Goal: Task Accomplishment & Management: Manage account settings

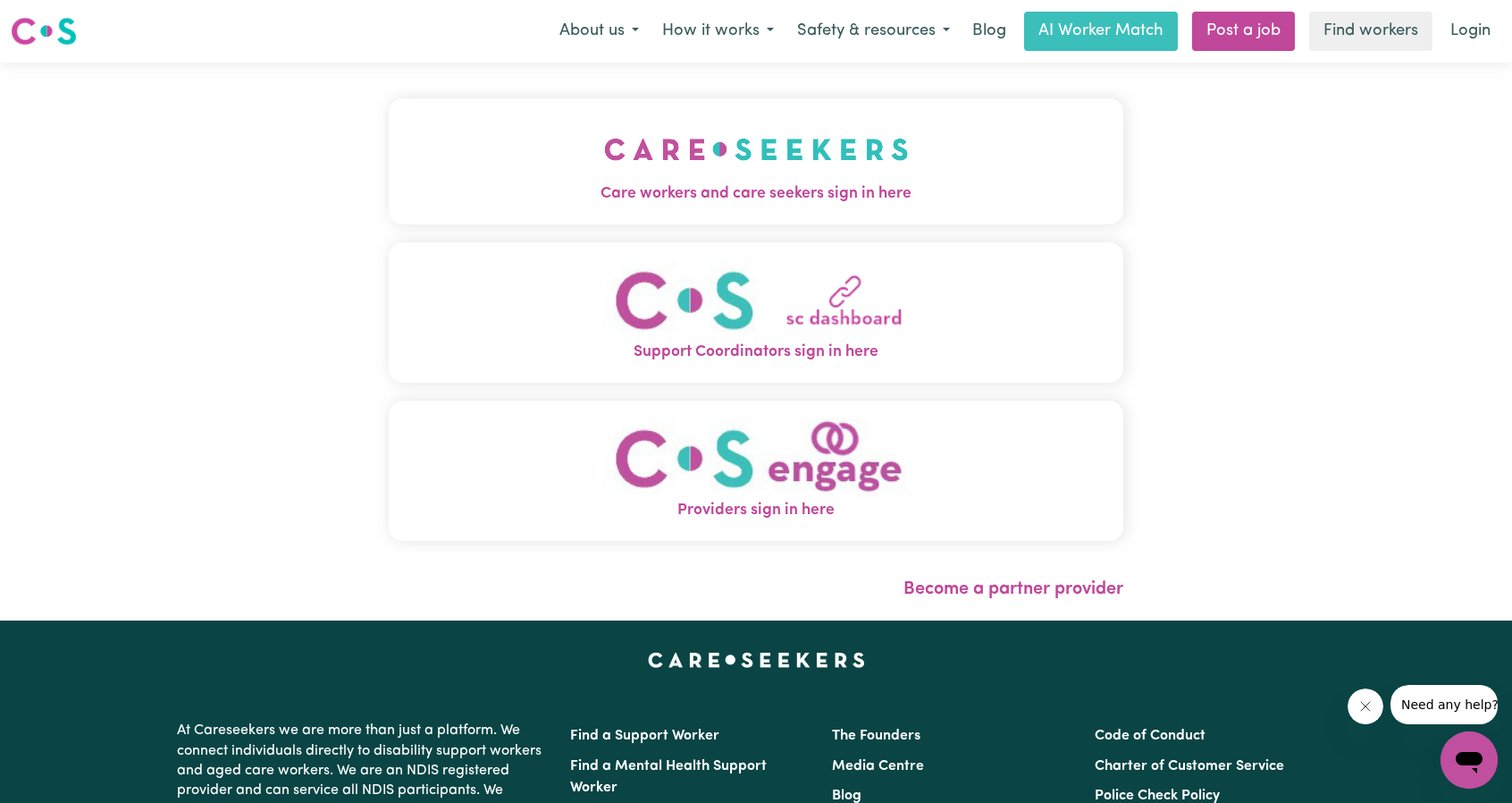
click at [929, 187] on span "Care workers and care seekers sign in here" at bounding box center [756, 194] width 735 height 24
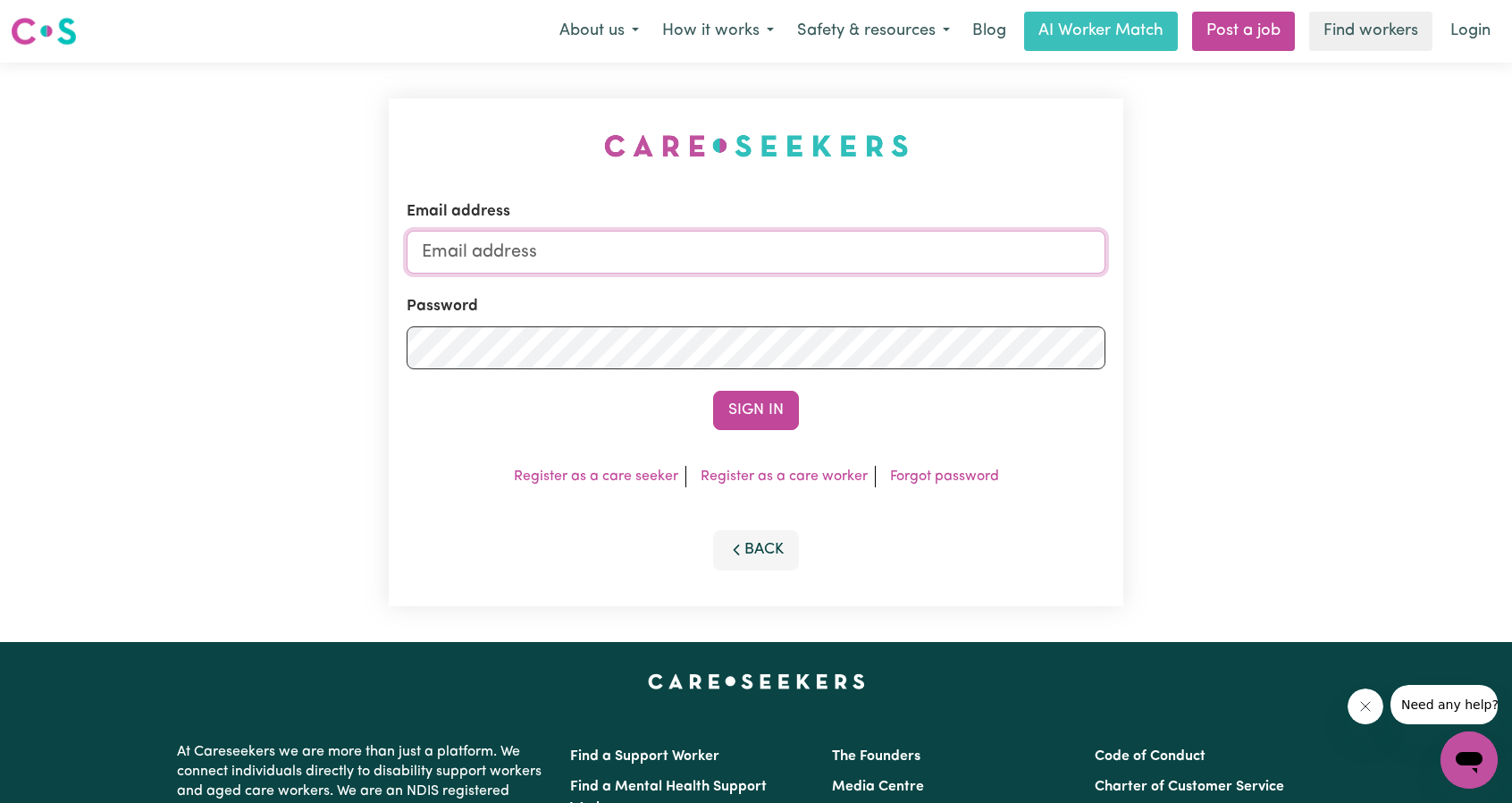
click at [837, 253] on input "Email address" at bounding box center [756, 251] width 699 height 43
drag, startPoint x: 519, startPoint y: 256, endPoint x: 887, endPoint y: 296, distance: 370.2
click at [898, 294] on form "Email address [EMAIL_ADDRESS][PERSON_NAME][DOMAIN_NAME] Password Sign In" at bounding box center [756, 315] width 699 height 229
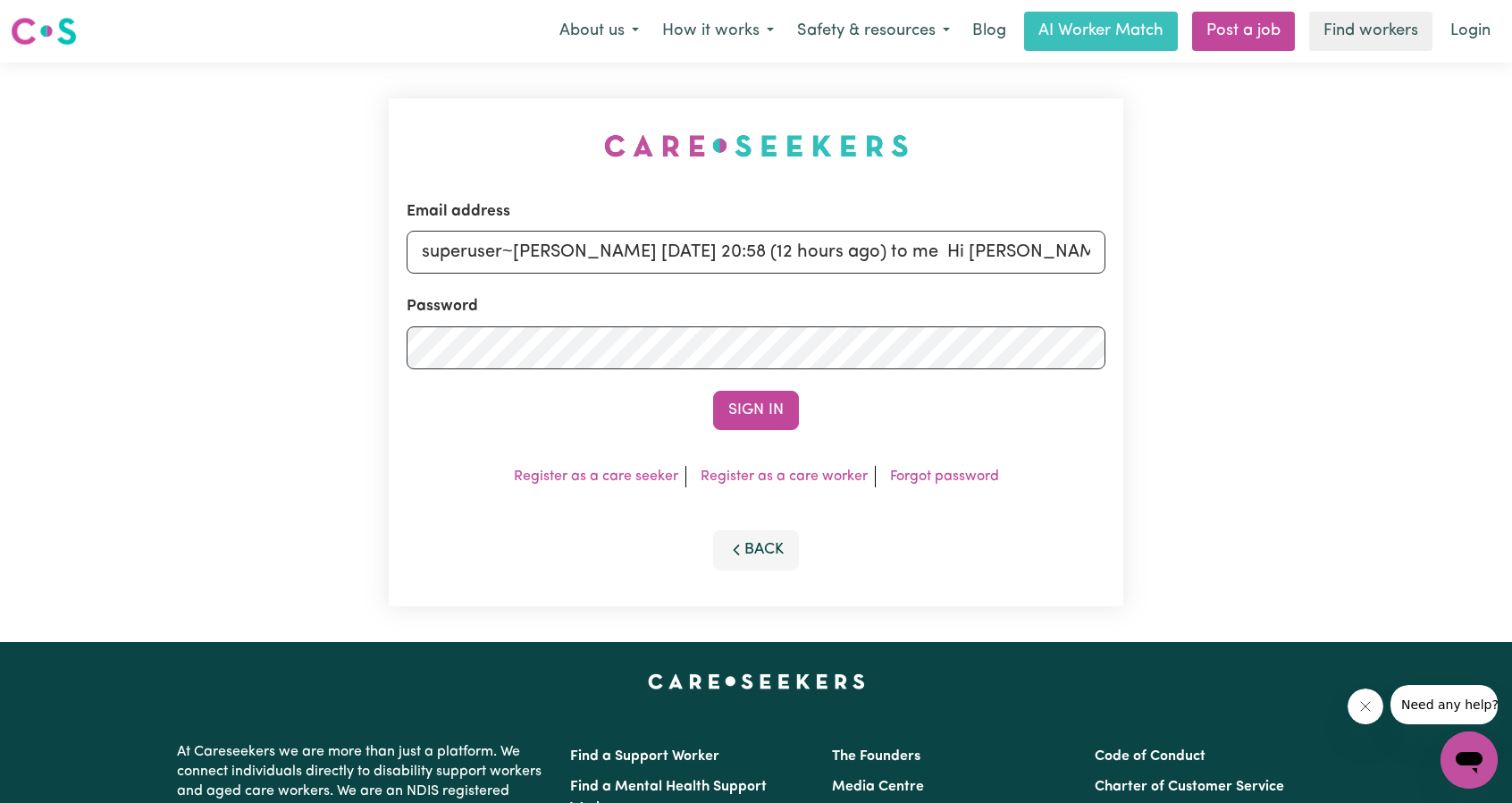
scroll to position [0, 458]
type input "superuser~[PERSON_NAME] [DATE] 20:58 (12 hours ago) to me Hi [PERSON_NAME], Cit…"
click at [733, 404] on button "Sign In" at bounding box center [756, 410] width 86 height 39
click at [497, 249] on input "[EMAIL_ADDRESS][PERSON_NAME][DOMAIN_NAME]" at bounding box center [756, 251] width 699 height 43
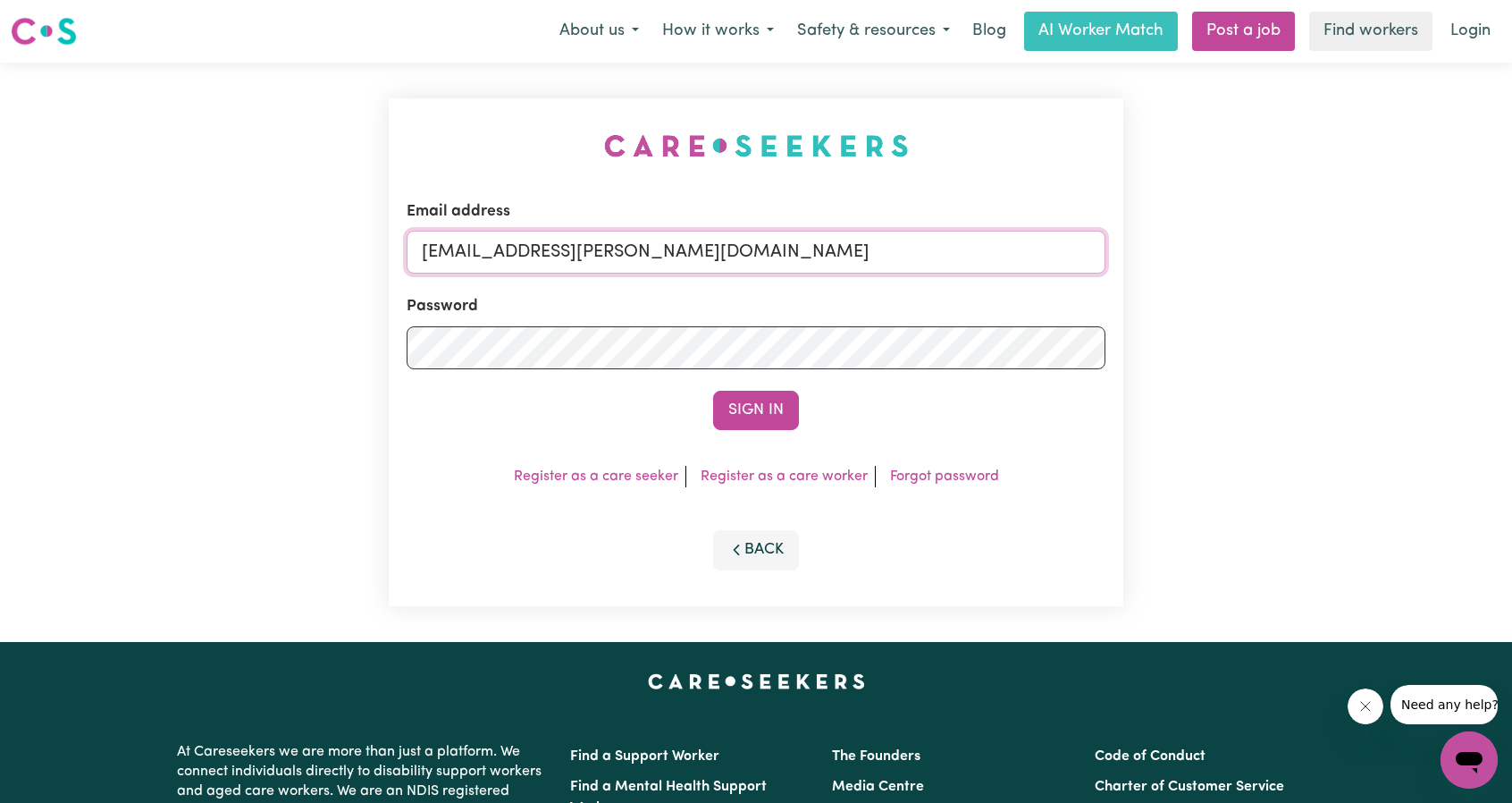
drag, startPoint x: 512, startPoint y: 246, endPoint x: 892, endPoint y: 281, distance: 381.6
click at [891, 281] on form "Email address [EMAIL_ADDRESS][PERSON_NAME][DOMAIN_NAME] Password Sign In" at bounding box center [756, 315] width 699 height 229
paste input "NickM"
type input "[EMAIL_ADDRESS][DOMAIN_NAME]"
click at [714, 391] on button "Sign In" at bounding box center [756, 410] width 86 height 39
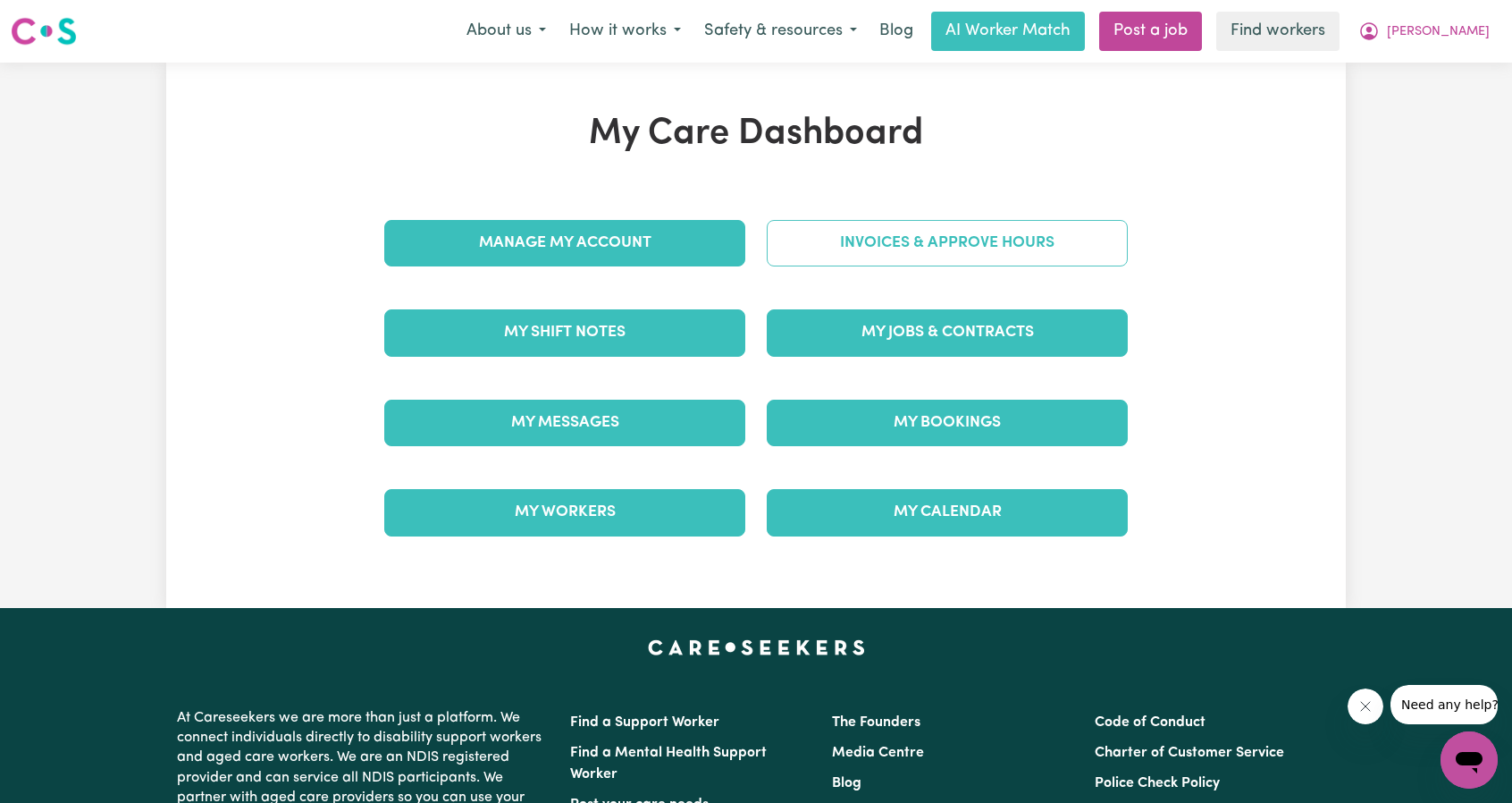
click at [867, 255] on link "Invoices & Approve Hours" at bounding box center [948, 243] width 361 height 46
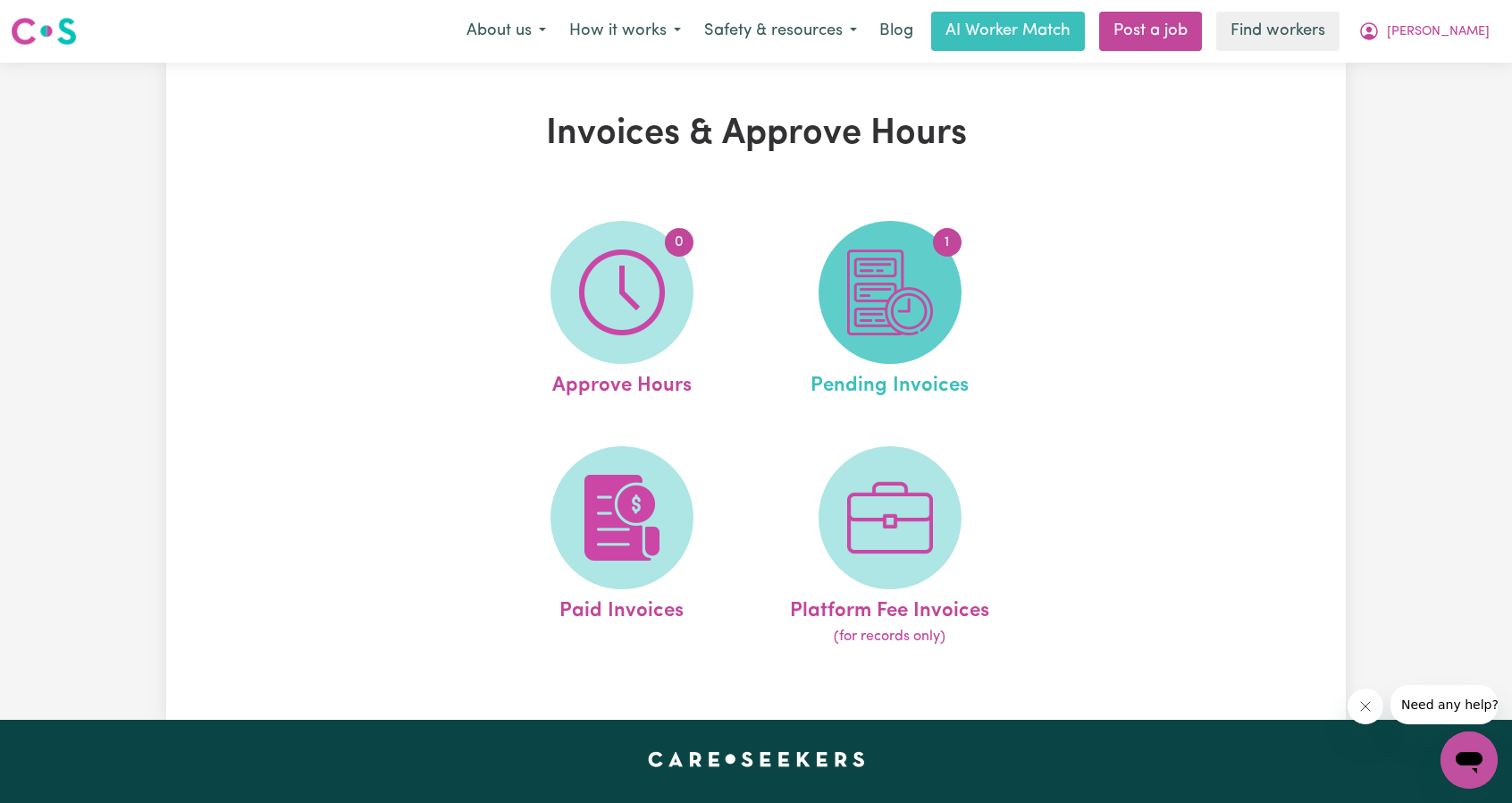
click at [878, 289] on img at bounding box center [890, 292] width 86 height 86
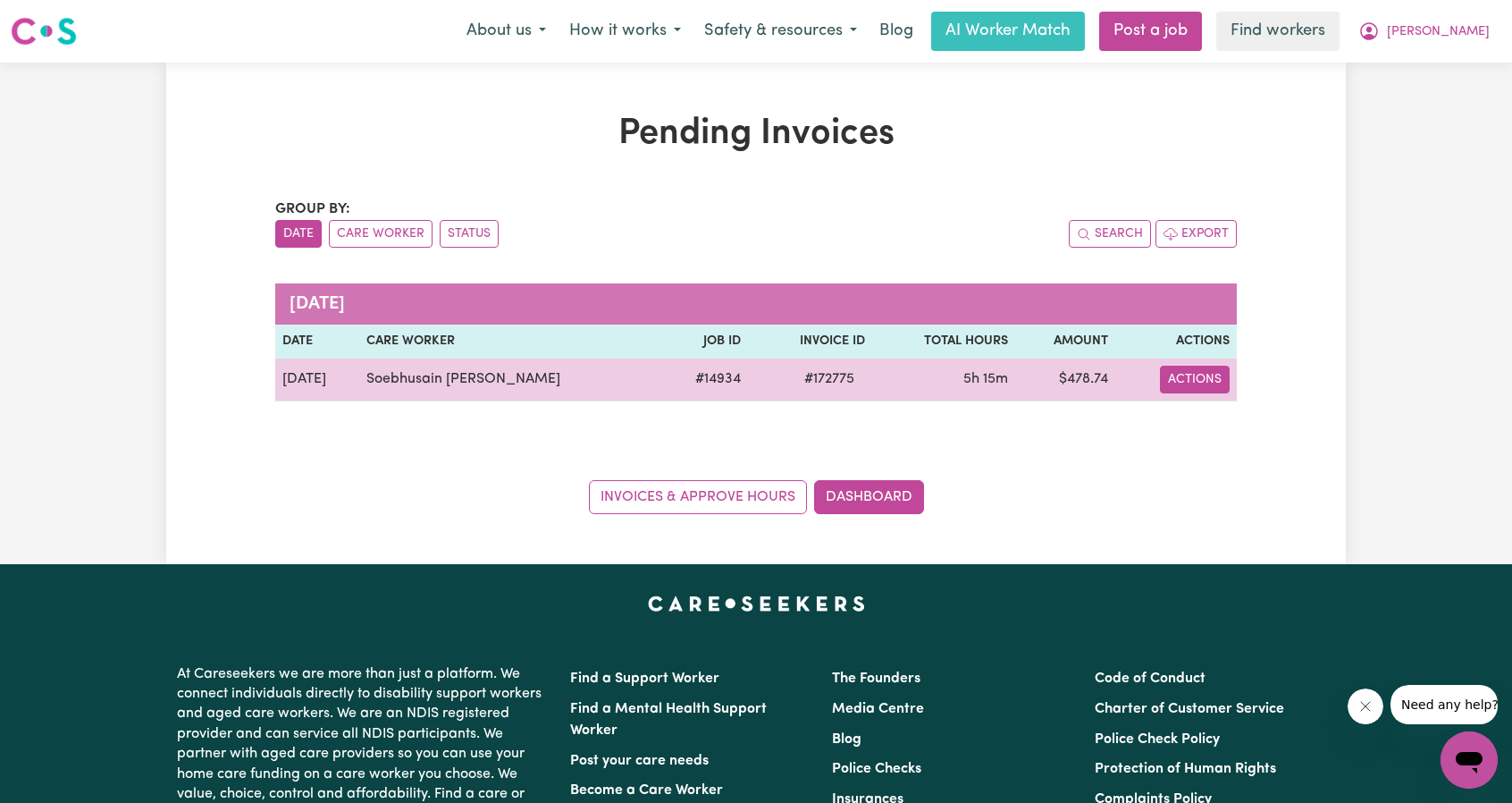
click at [1215, 378] on button "Actions" at bounding box center [1195, 380] width 70 height 27
click at [1223, 407] on link "Download Invoice" at bounding box center [1255, 420] width 164 height 36
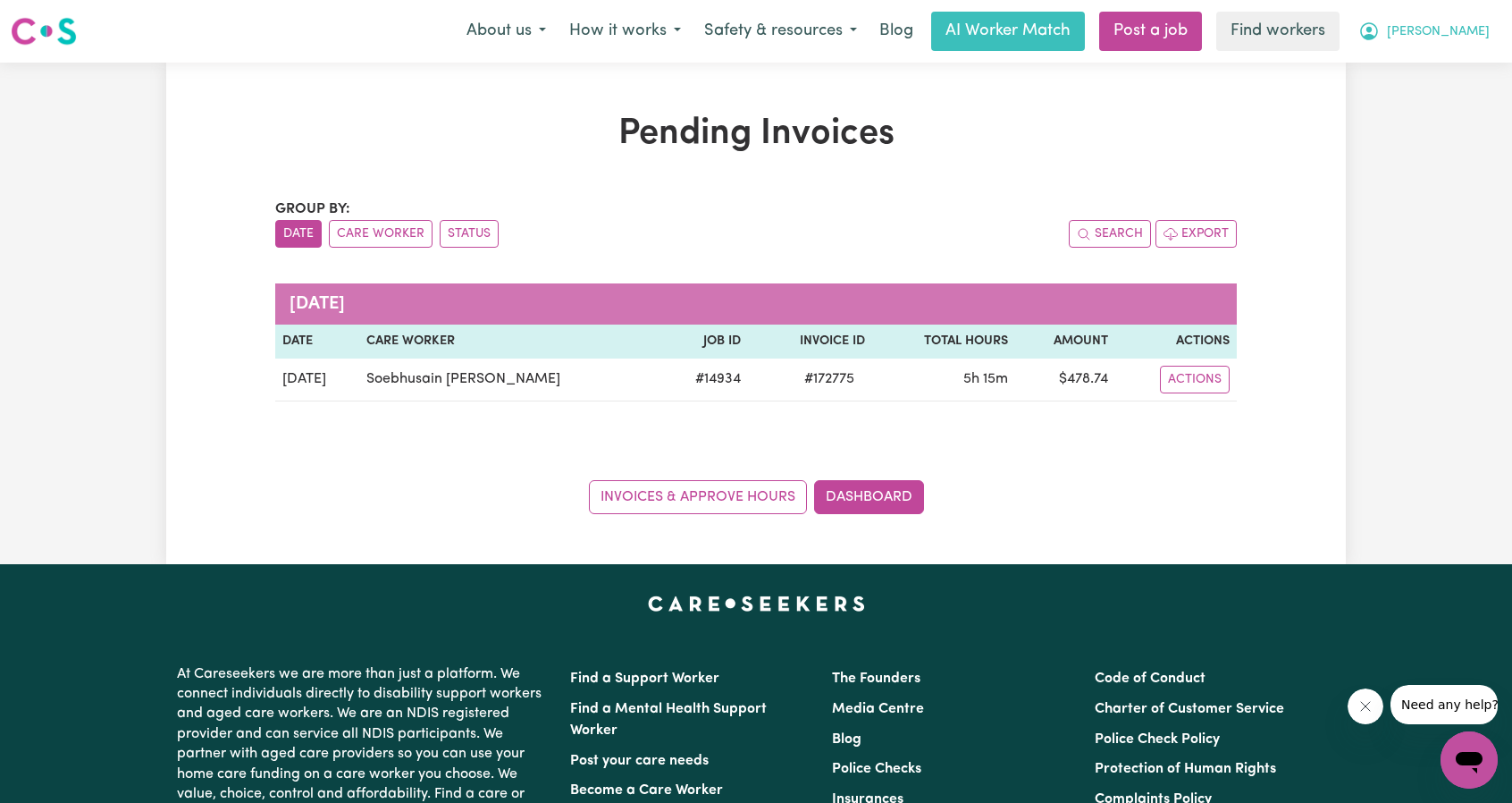
click at [1380, 35] on icon "My Account" at bounding box center [1370, 32] width 22 height 22
click at [1414, 67] on link "My Dashboard" at bounding box center [1430, 69] width 141 height 34
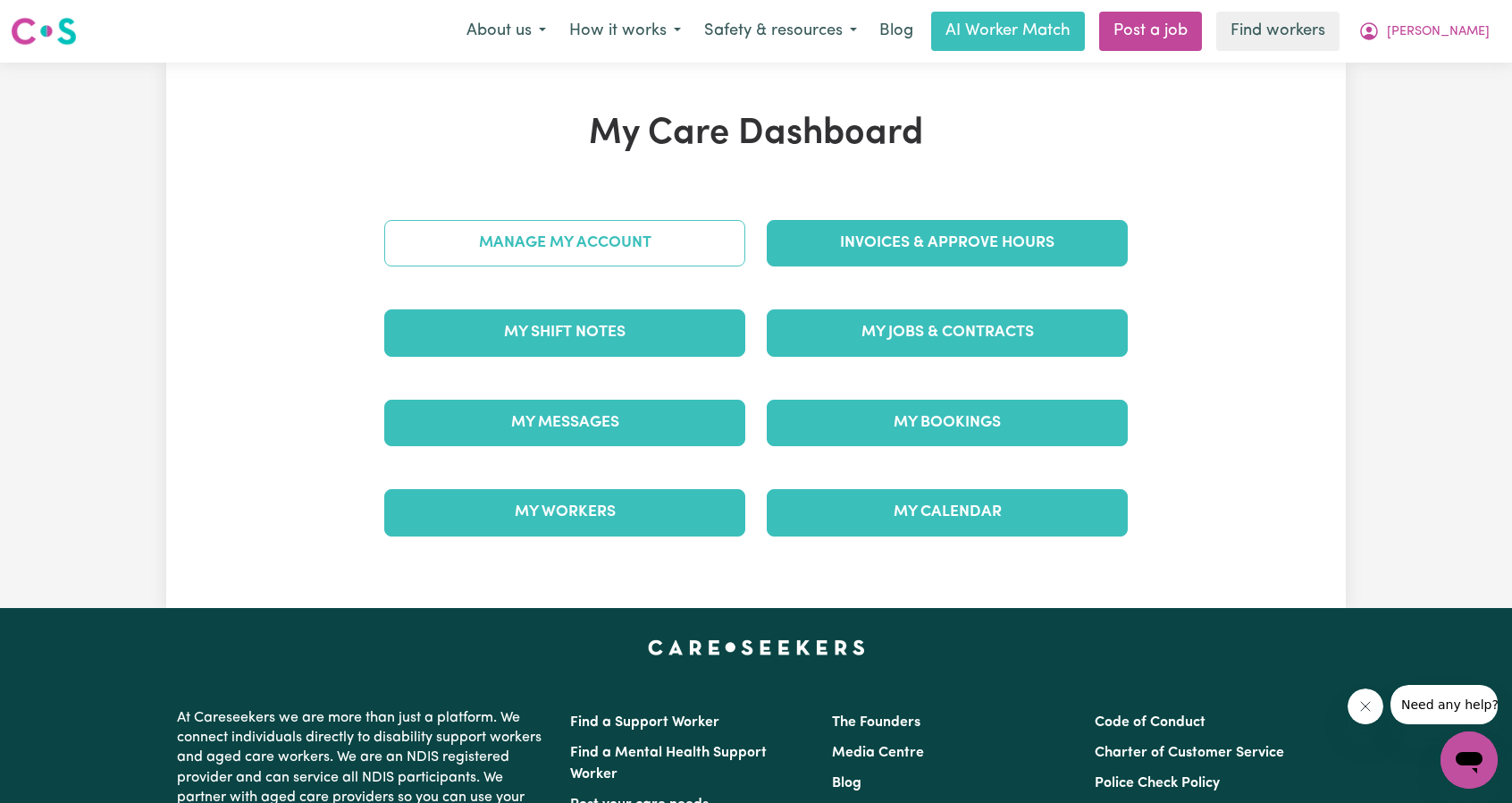
click at [674, 221] on link "Manage My Account" at bounding box center [564, 243] width 361 height 46
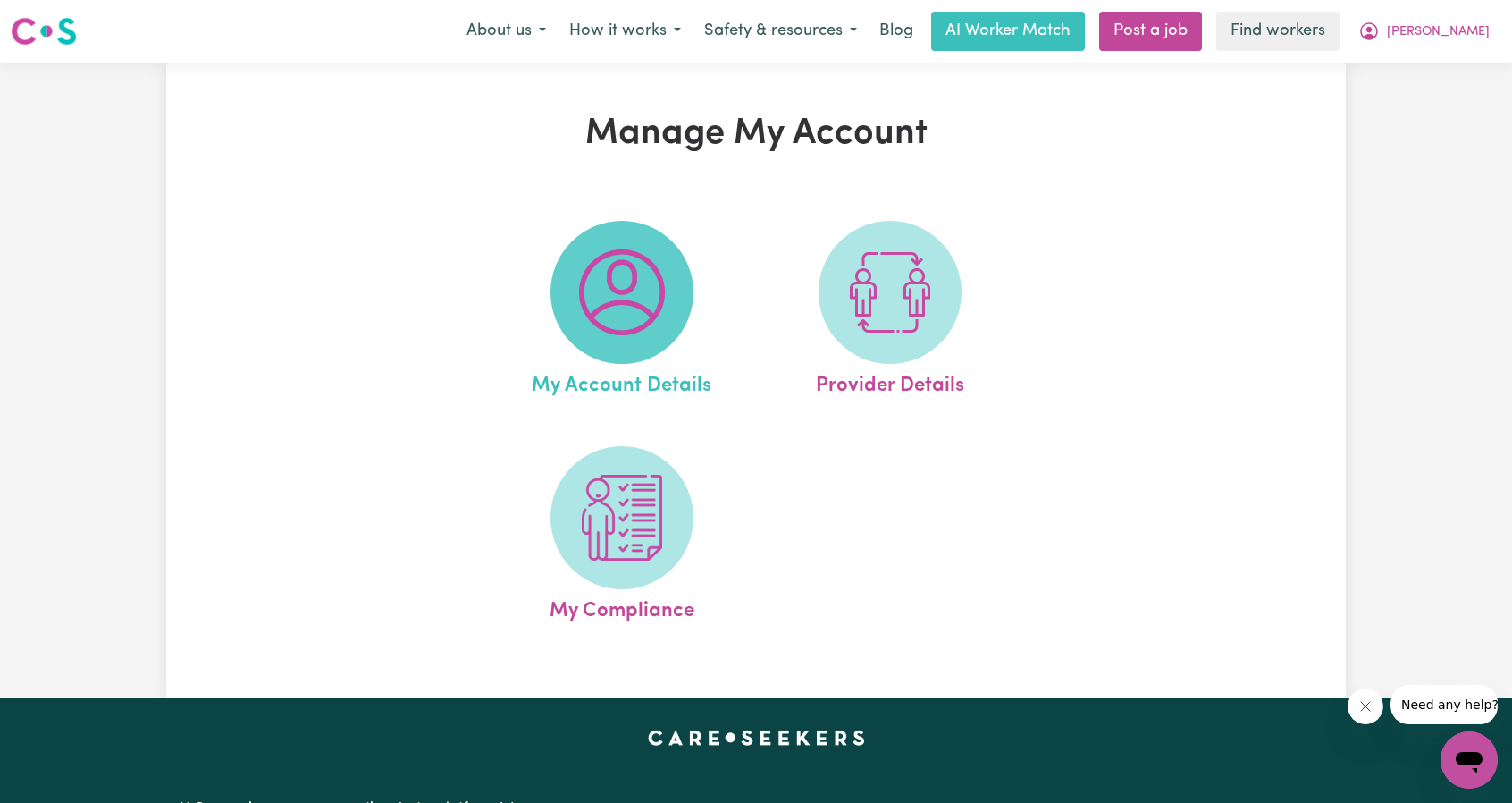
click at [623, 319] on img at bounding box center [622, 292] width 86 height 86
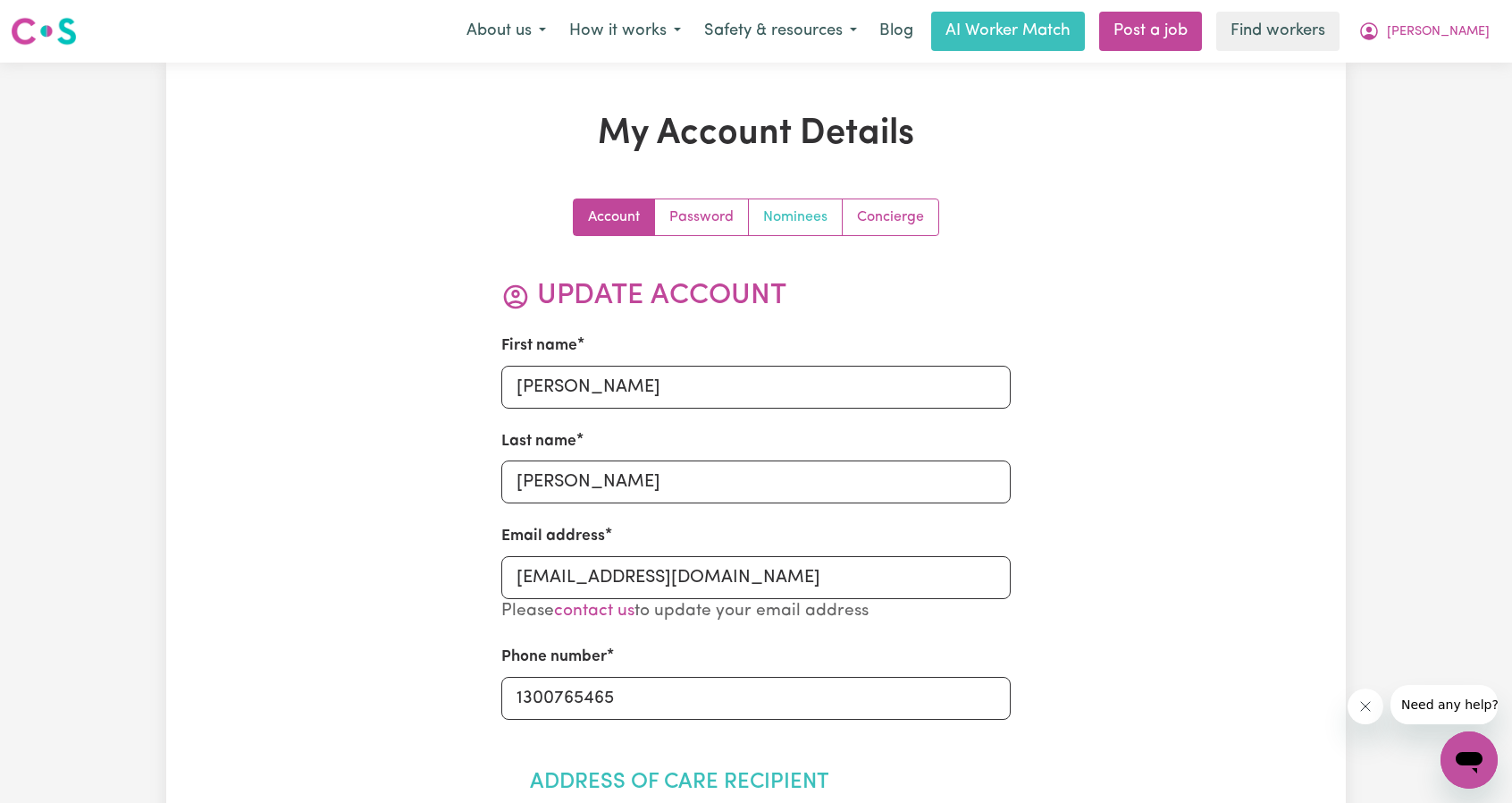
click at [807, 223] on link "Nominees" at bounding box center [796, 217] width 94 height 36
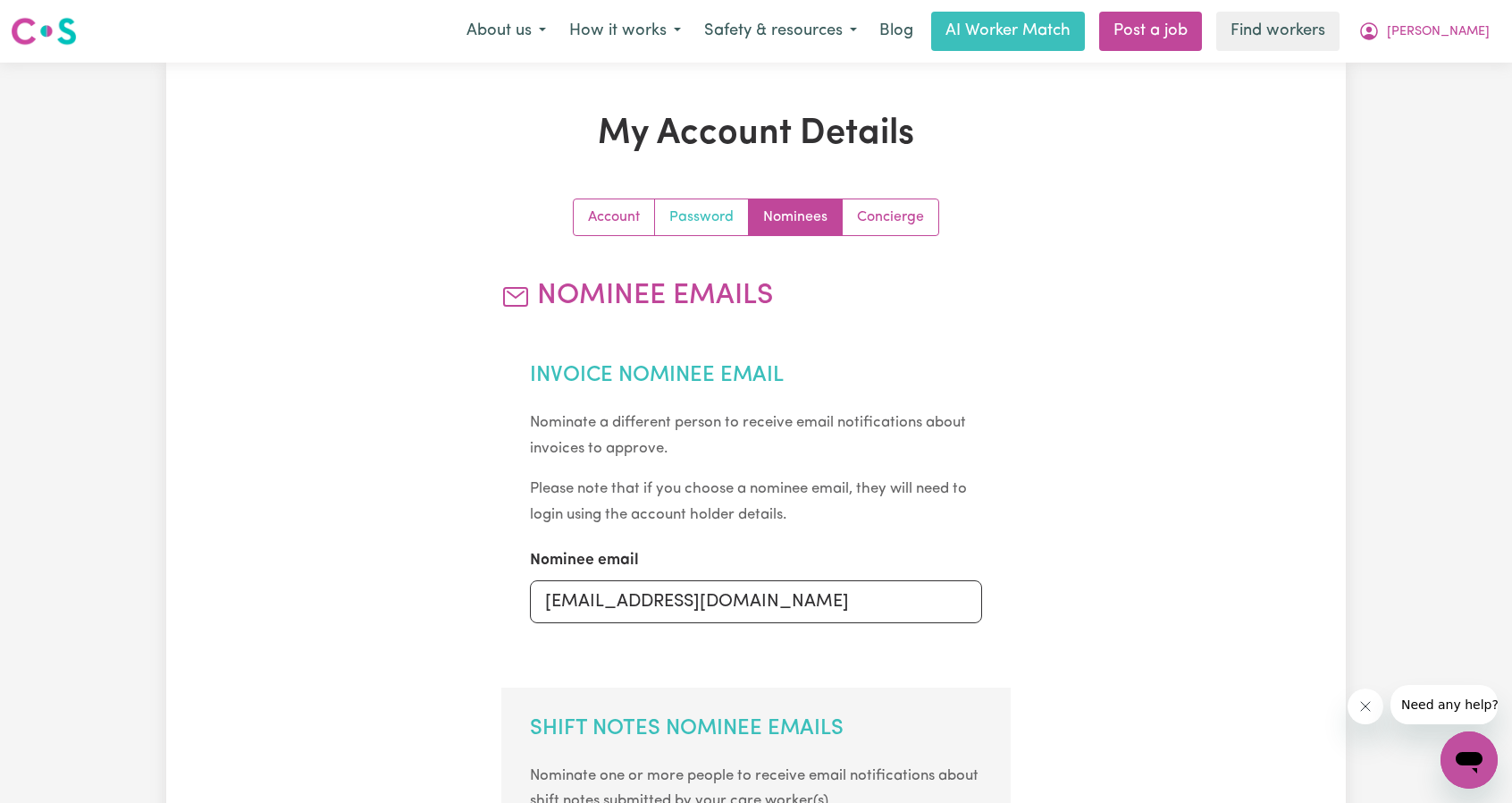
click at [710, 212] on link "Password" at bounding box center [702, 217] width 94 height 36
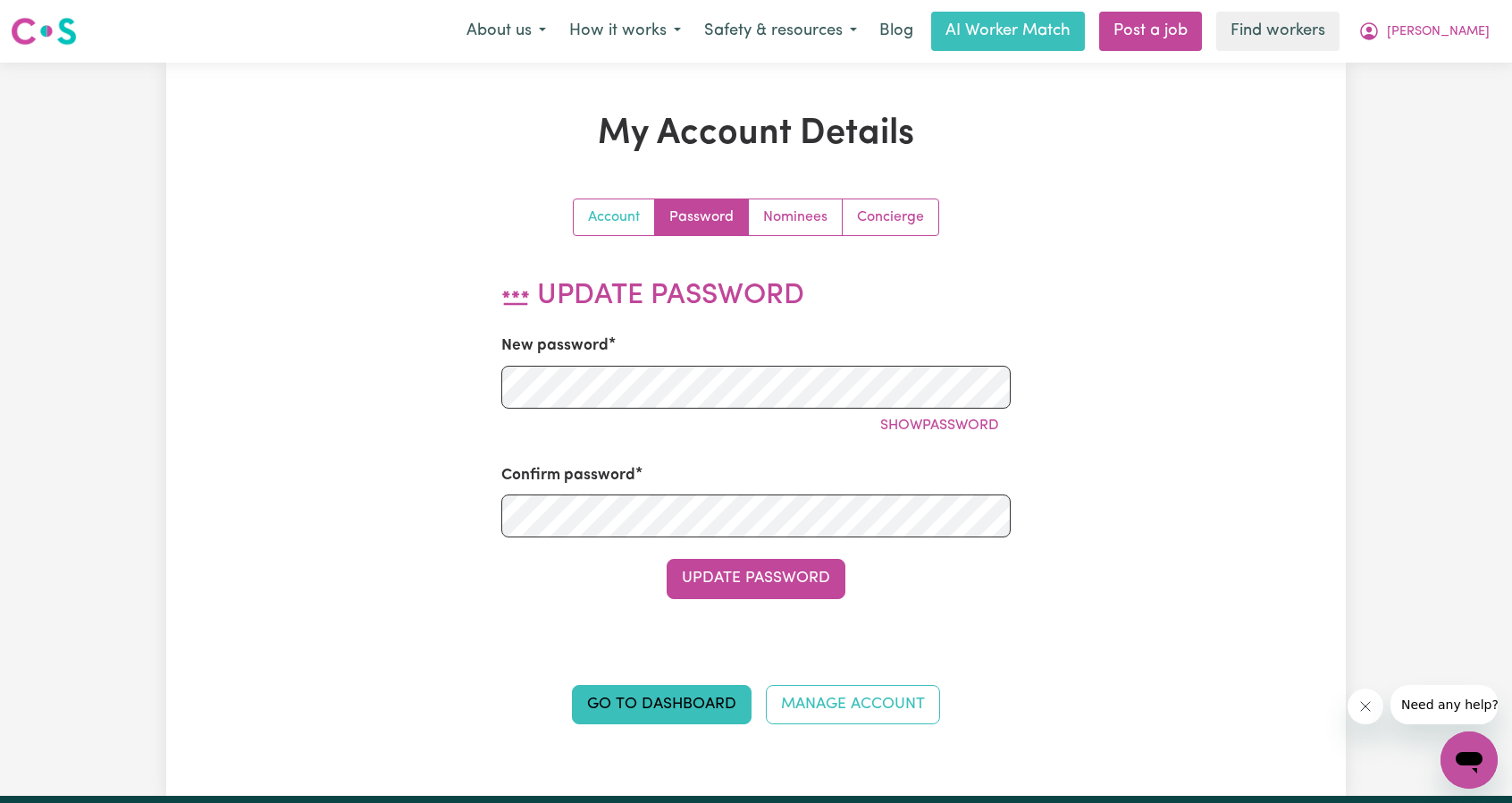
click at [604, 212] on link "Account" at bounding box center [614, 217] width 81 height 36
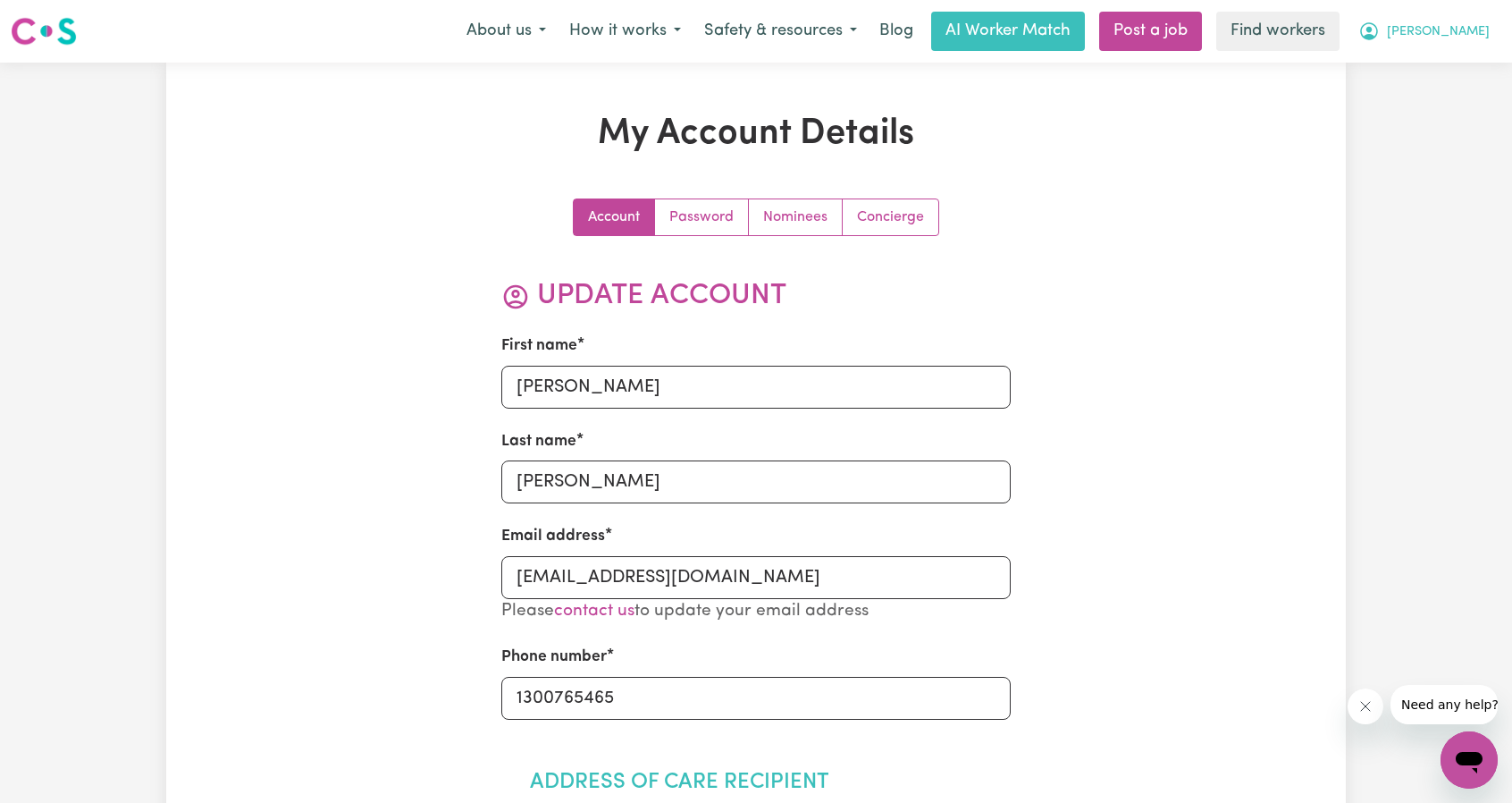
click at [1467, 42] on button "[PERSON_NAME]" at bounding box center [1425, 31] width 155 height 37
click at [1445, 69] on link "My Dashboard" at bounding box center [1430, 69] width 141 height 34
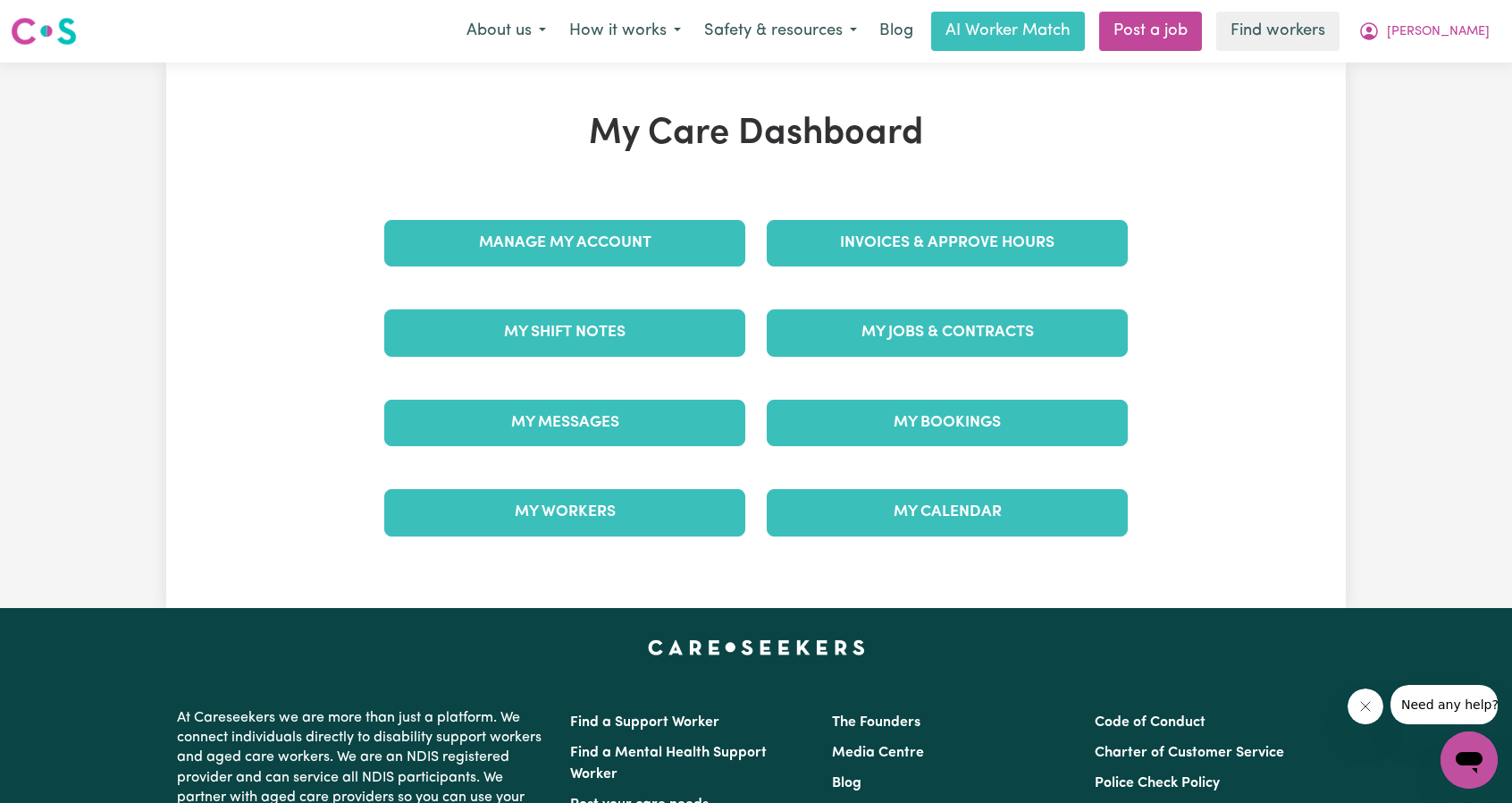
click at [645, 271] on div "Manage My Account" at bounding box center [564, 243] width 382 height 89
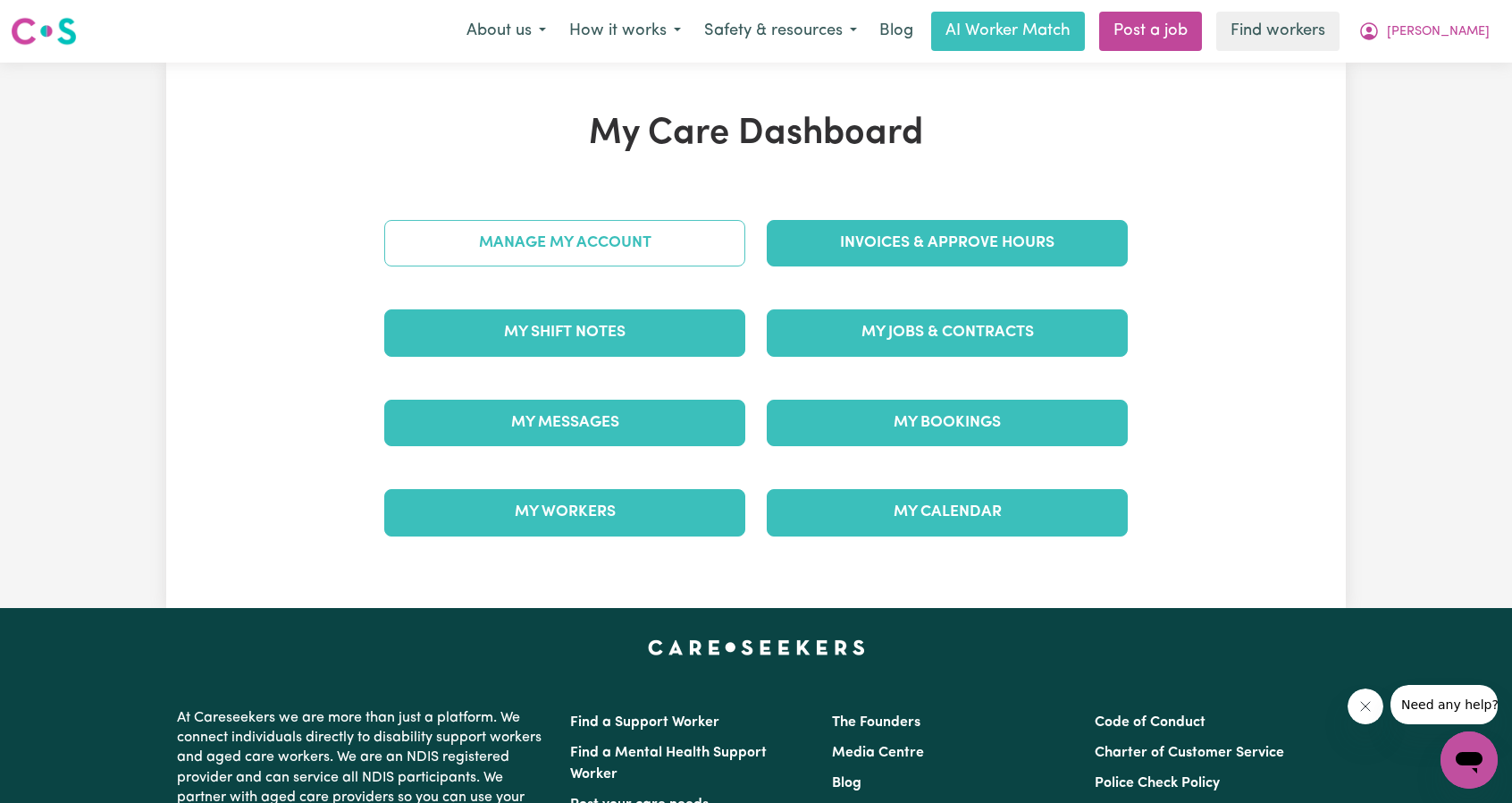
click at [644, 255] on link "Manage My Account" at bounding box center [564, 243] width 361 height 46
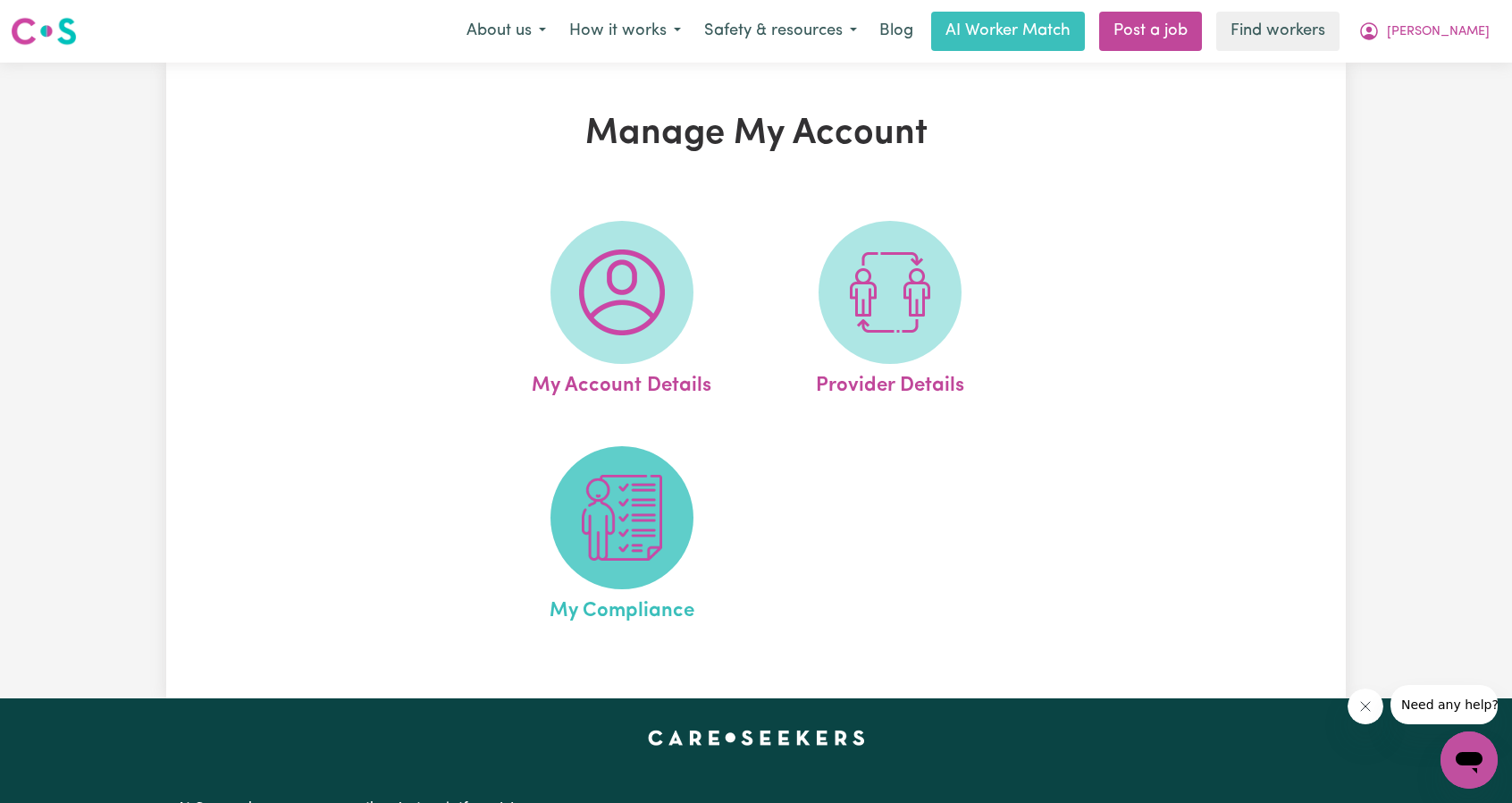
click at [566, 493] on span at bounding box center [622, 517] width 143 height 143
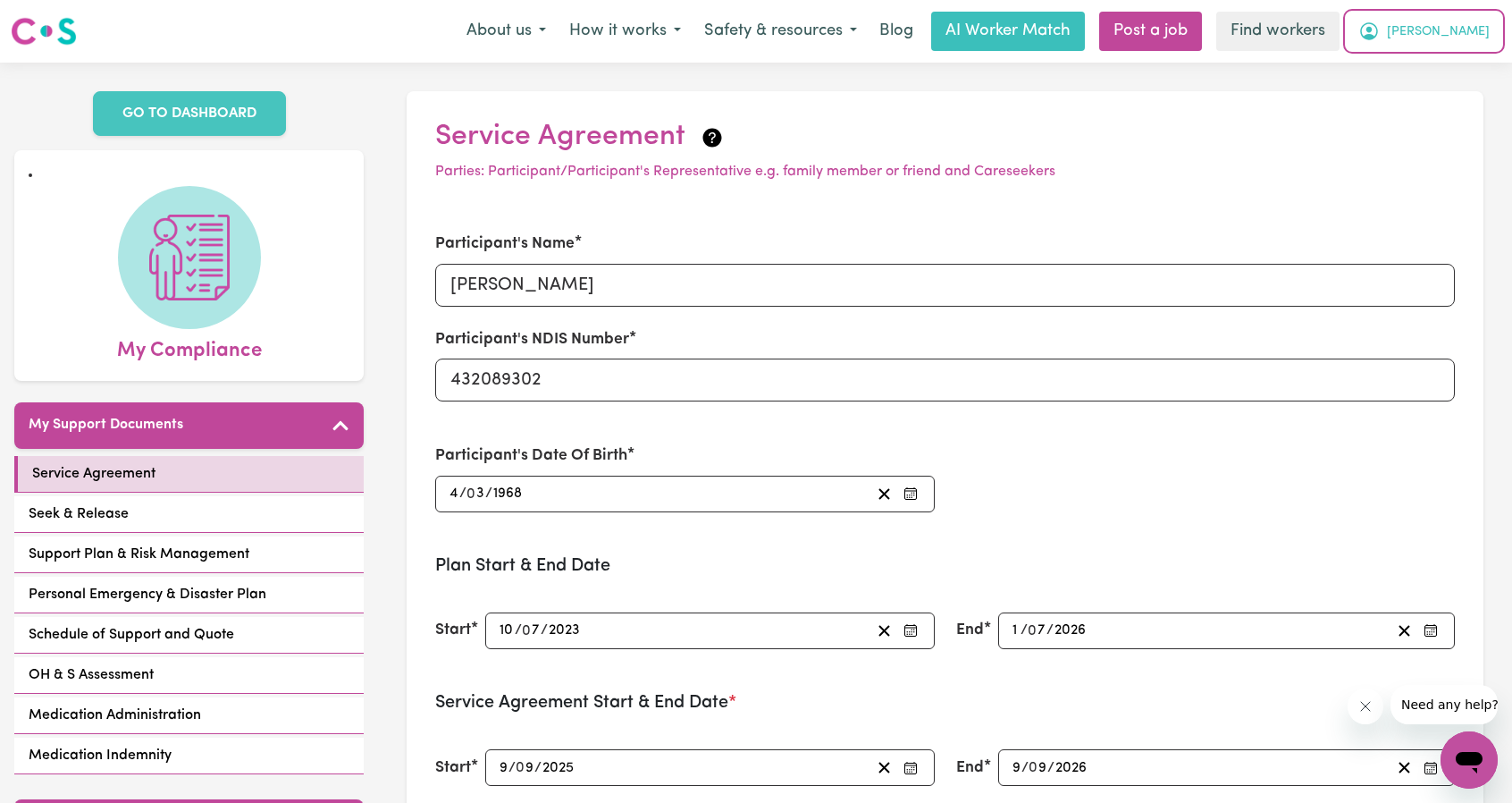
click at [1380, 35] on icon "My Account" at bounding box center [1370, 32] width 22 height 22
click at [1403, 75] on link "My Dashboard" at bounding box center [1430, 69] width 141 height 34
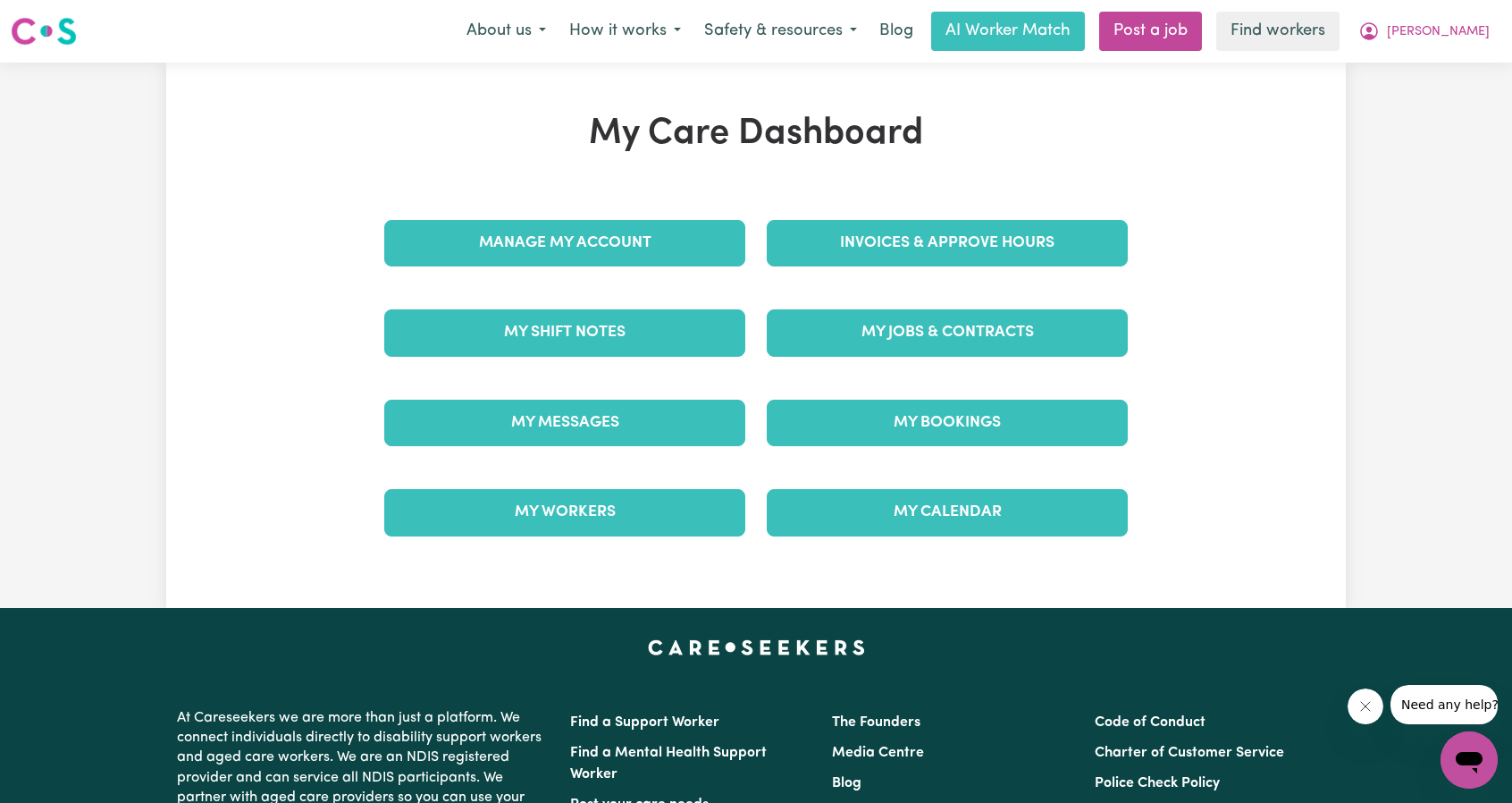
click at [624, 269] on div "Manage My Account" at bounding box center [564, 243] width 382 height 89
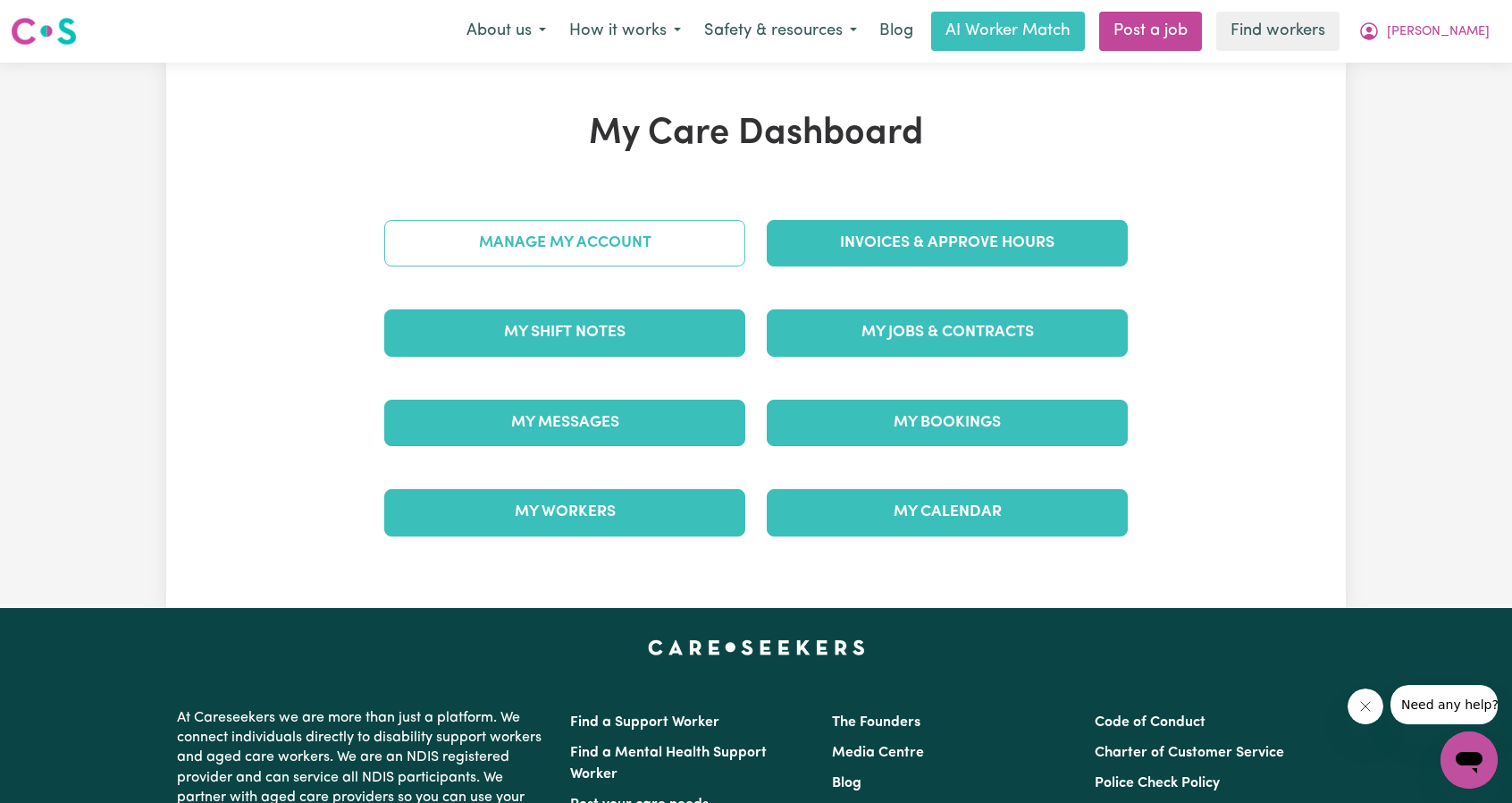
click at [640, 257] on link "Manage My Account" at bounding box center [564, 243] width 361 height 46
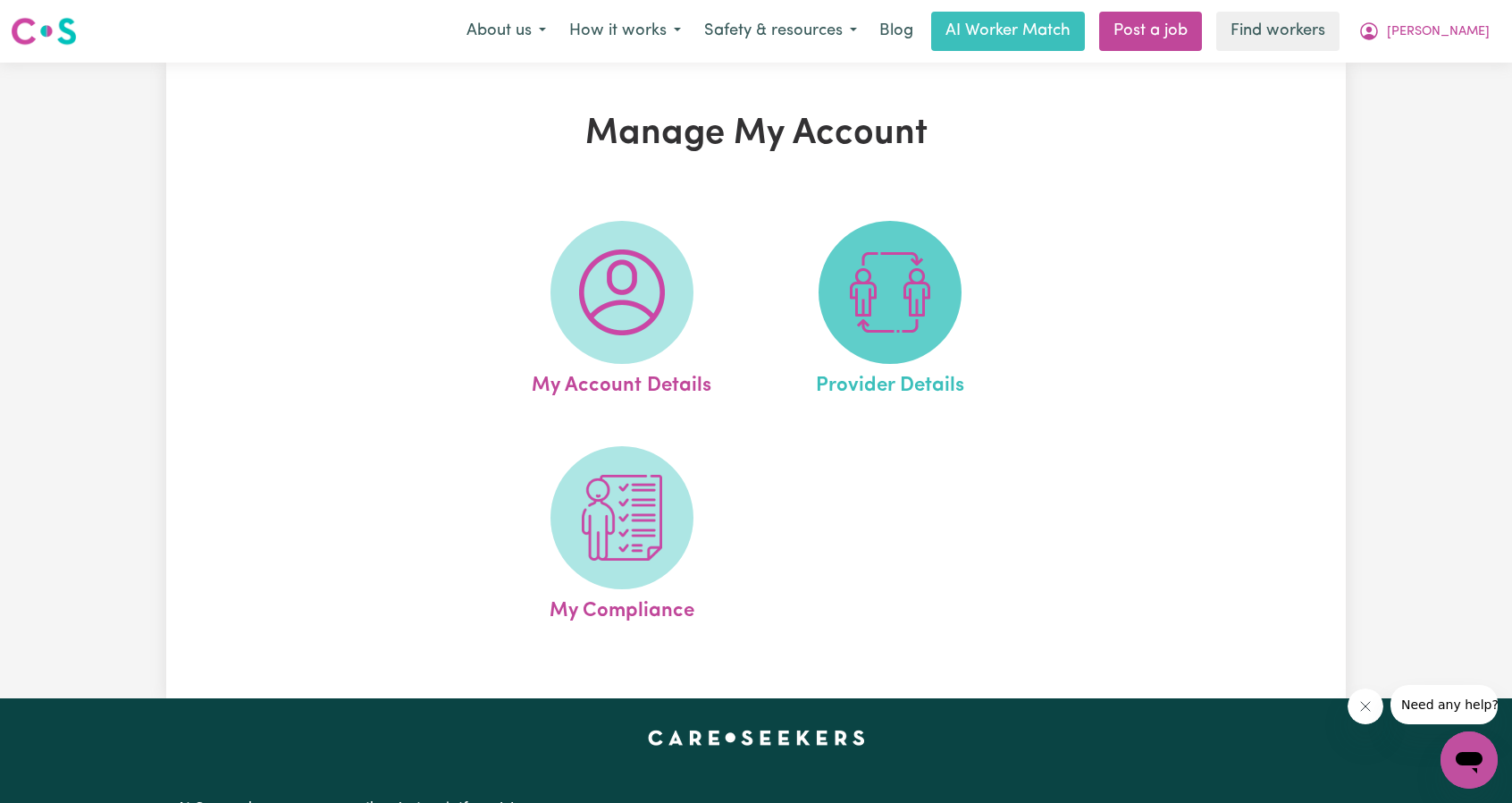
click at [872, 310] on img at bounding box center [890, 292] width 86 height 86
select select "NDIS_FUNDING_PLAN_MANAGED"
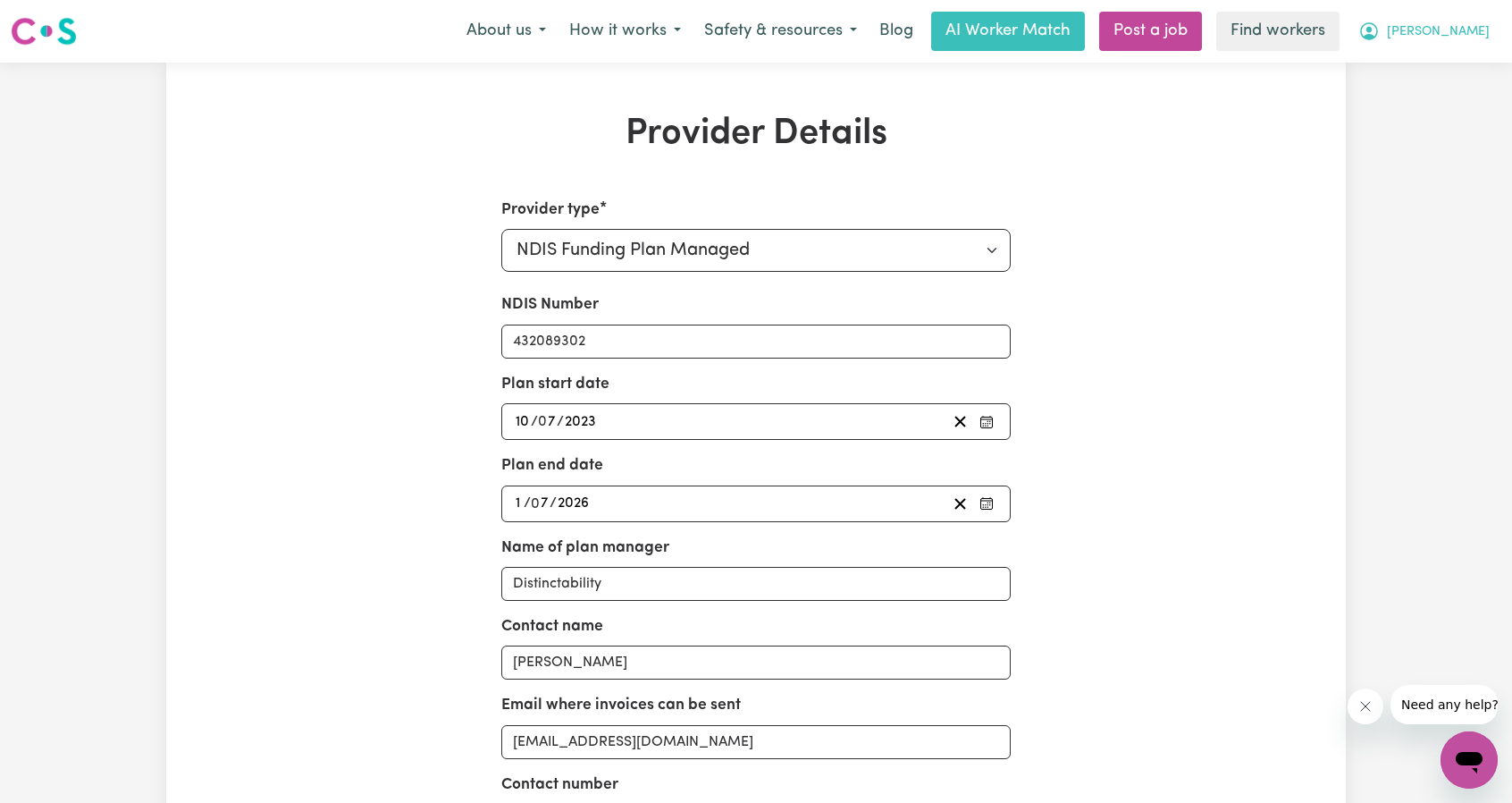
click at [1427, 36] on button "[PERSON_NAME]" at bounding box center [1425, 31] width 155 height 37
click at [1441, 68] on link "My Dashboard" at bounding box center [1430, 69] width 141 height 34
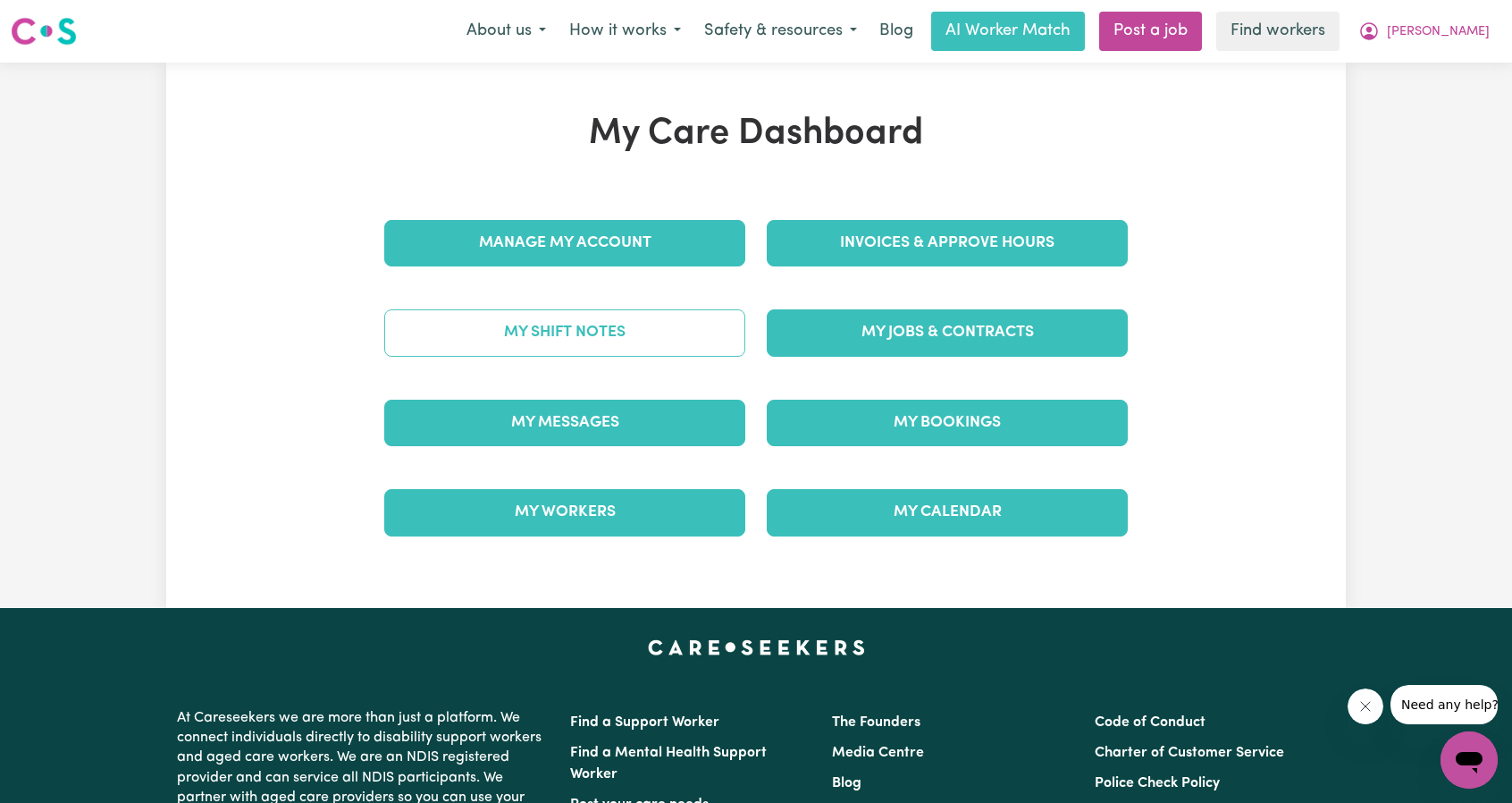
click at [616, 326] on link "My Shift Notes" at bounding box center [564, 332] width 361 height 46
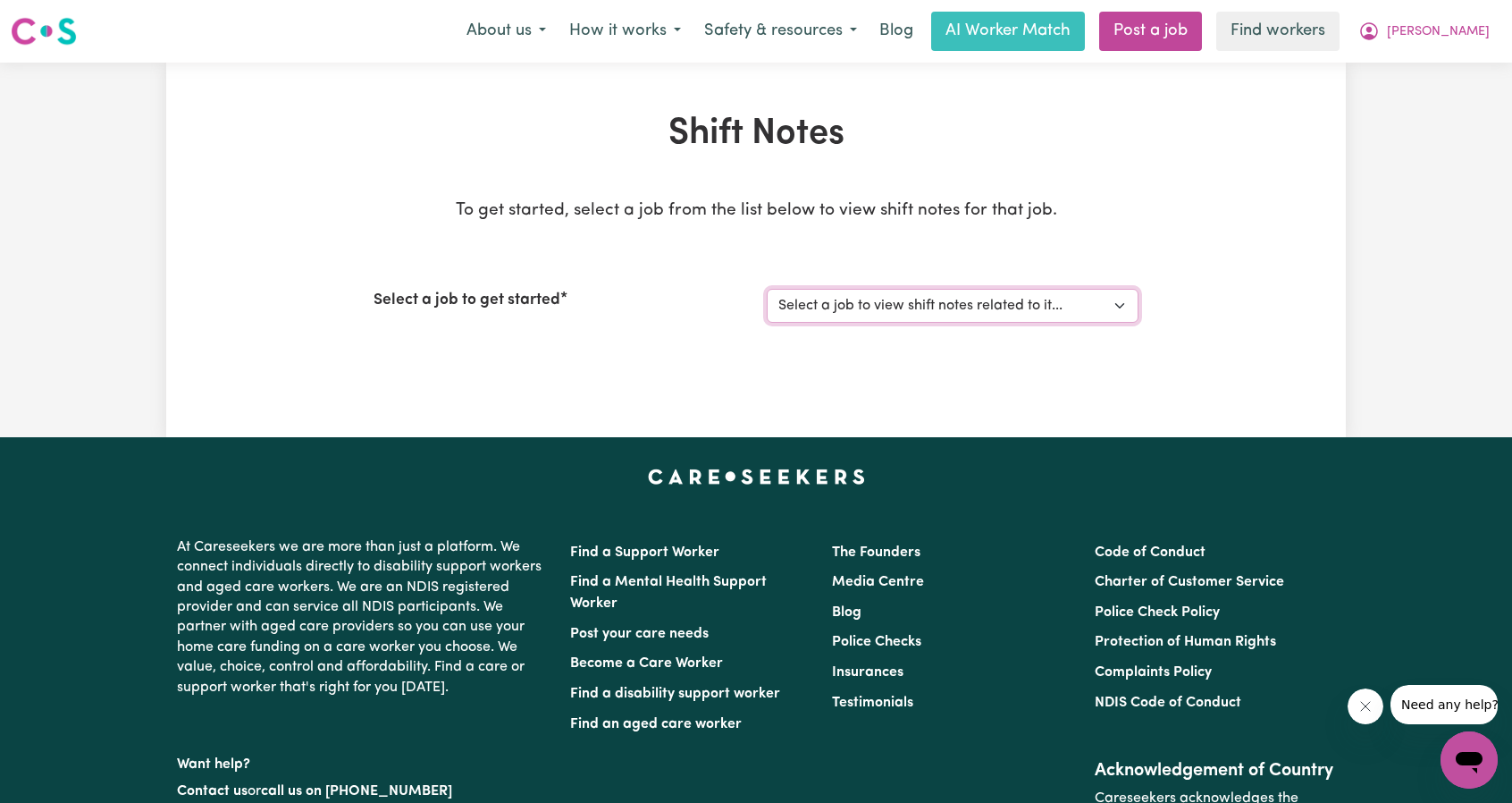
click at [778, 318] on select "Select a job to view shift notes related to it... Support Worker Needed For Com…" at bounding box center [953, 305] width 371 height 34
select select "14934"
click at [767, 289] on select "Select a job to view shift notes related to it... Support Worker Needed For Com…" at bounding box center [953, 305] width 371 height 34
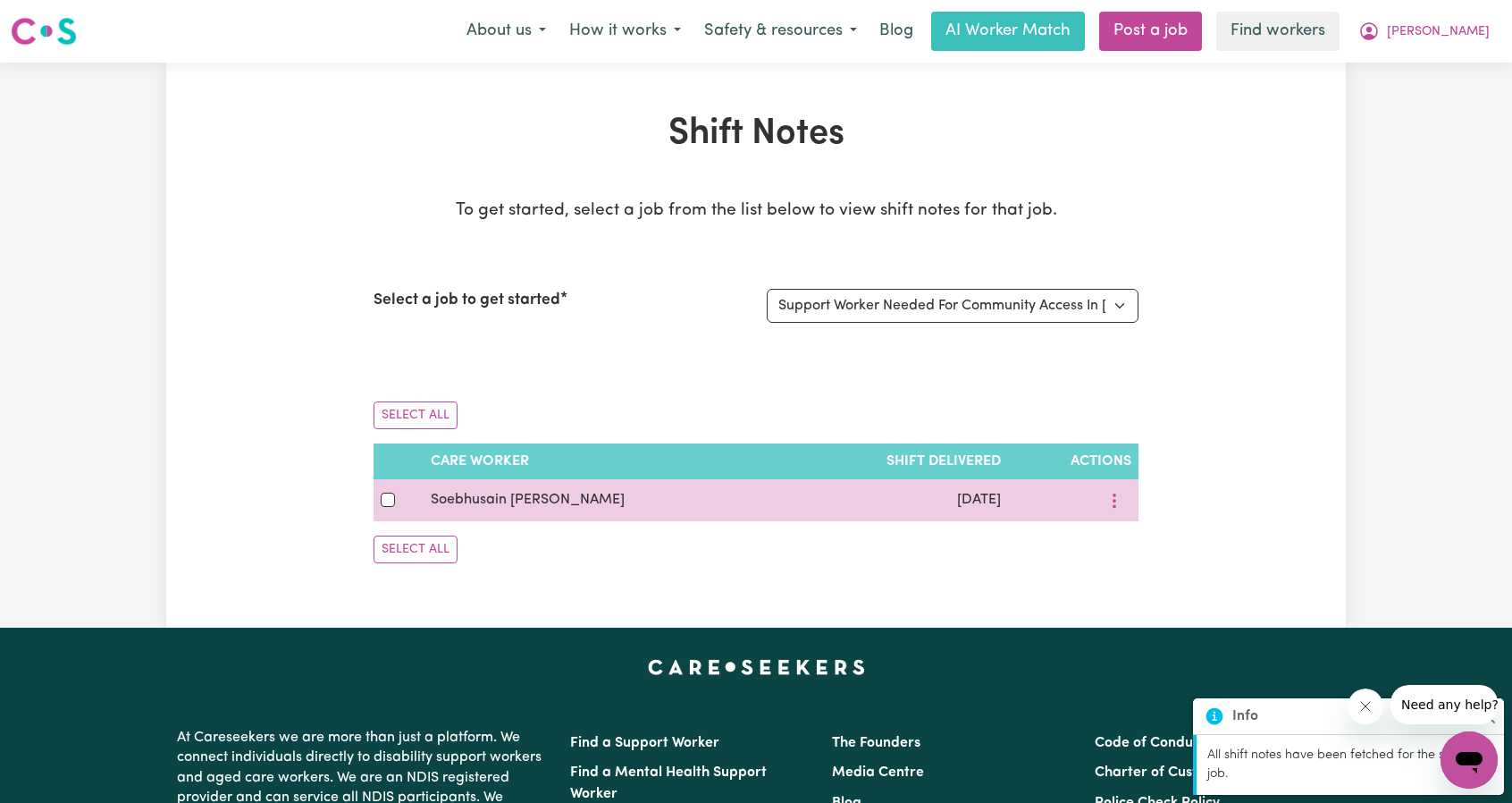
click at [1089, 502] on div at bounding box center [1074, 500] width 117 height 27
click at [1116, 506] on icon "More options" at bounding box center [1115, 501] width 18 height 18
click at [1138, 534] on icon at bounding box center [1145, 542] width 15 height 15
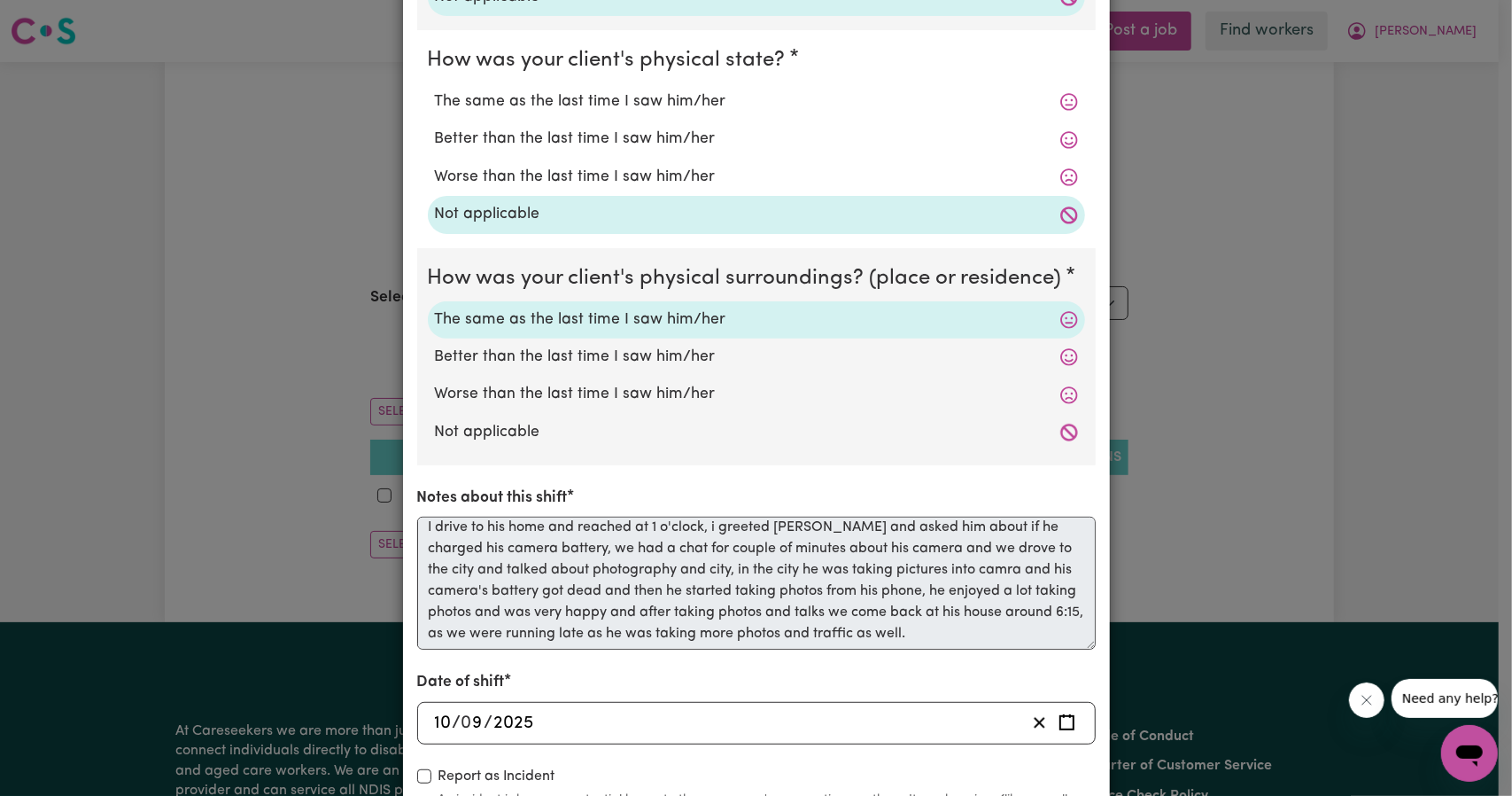
scroll to position [438, 0]
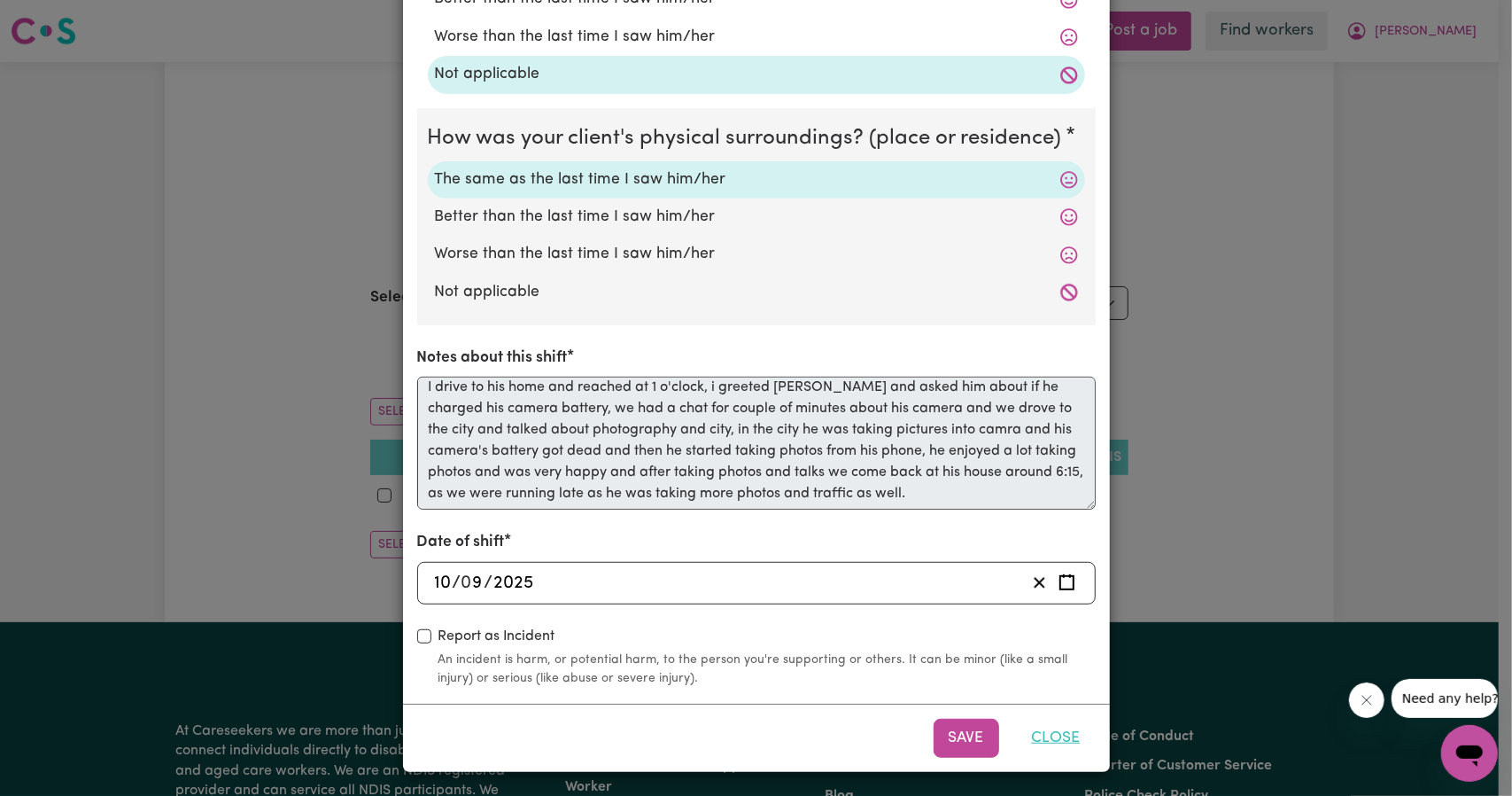
click at [1047, 745] on button "Close" at bounding box center [1056, 737] width 78 height 39
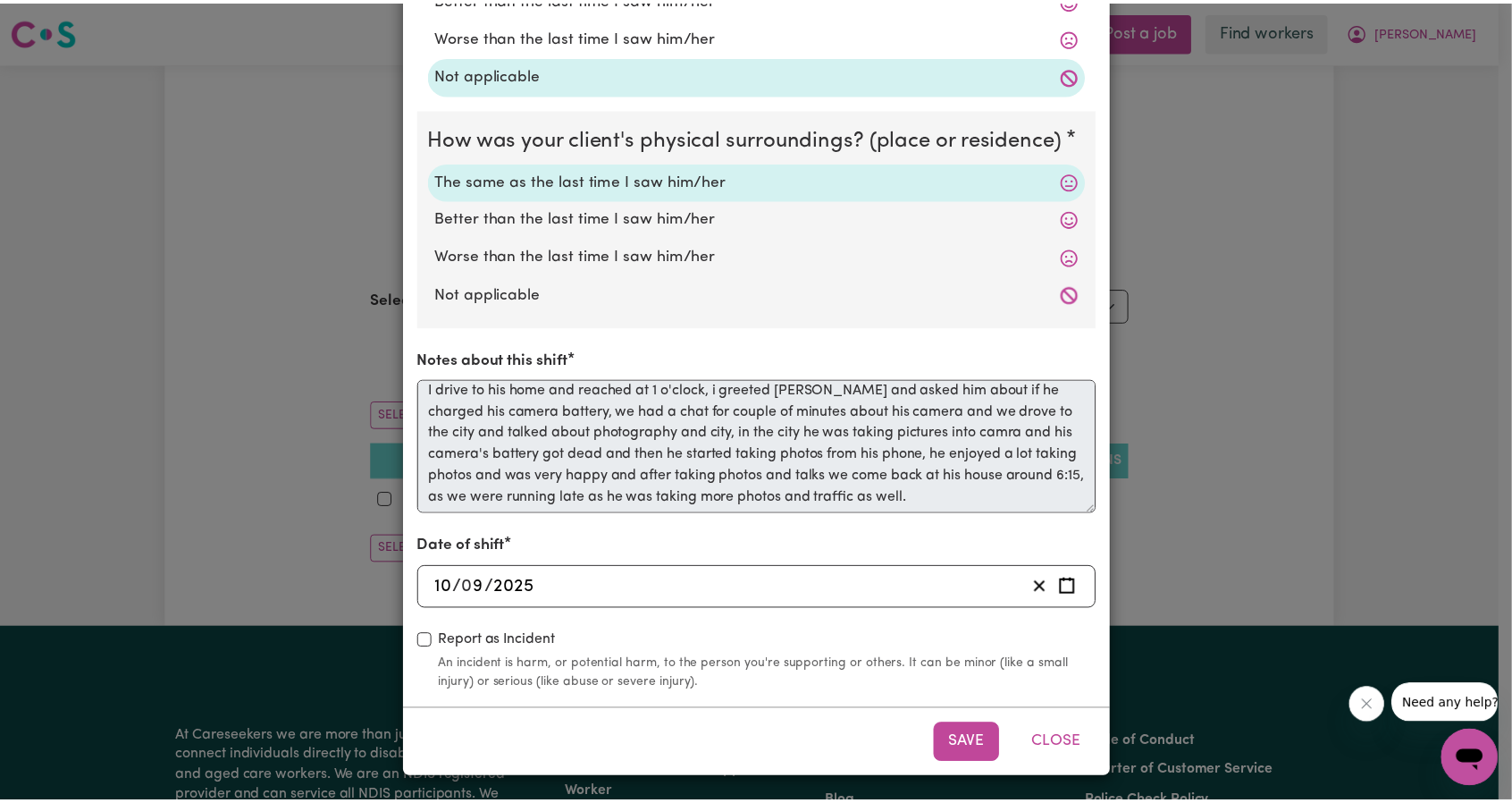
scroll to position [0, 0]
